Goal: Check status

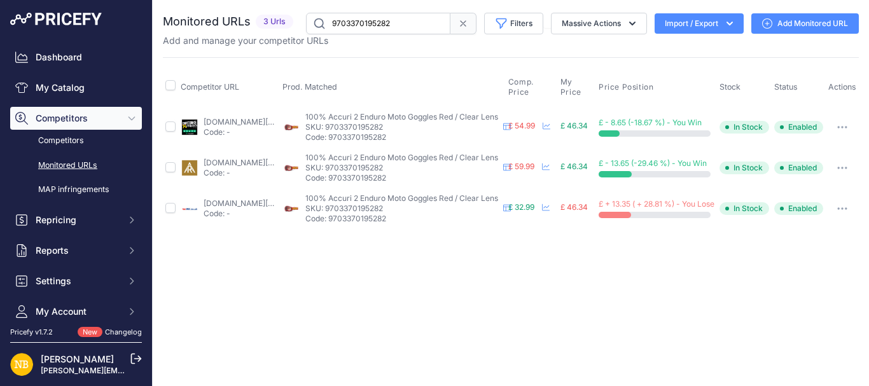
click at [405, 17] on input "9703370195282" at bounding box center [378, 24] width 144 height 22
paste input "424658"
type input "9703370424658"
